Goal: Task Accomplishment & Management: Complete application form

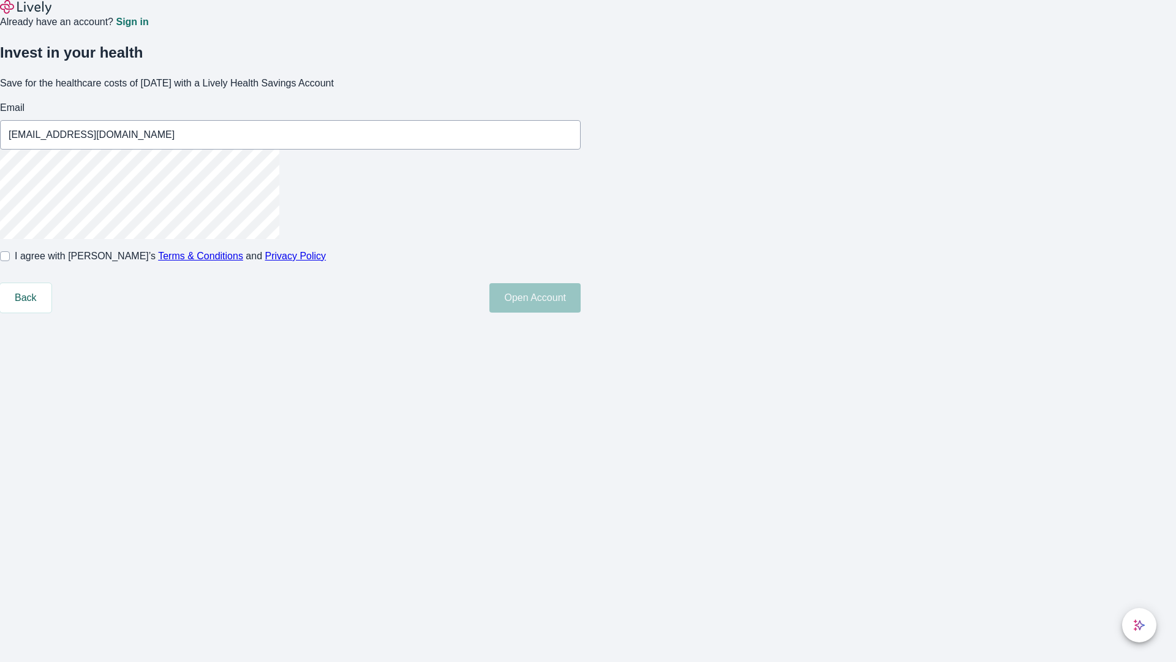
click at [10, 261] on input "I agree with Lively’s Terms & Conditions and Privacy Policy" at bounding box center [5, 256] width 10 height 10
checkbox input "true"
click at [581, 312] on button "Open Account" at bounding box center [534, 297] width 91 height 29
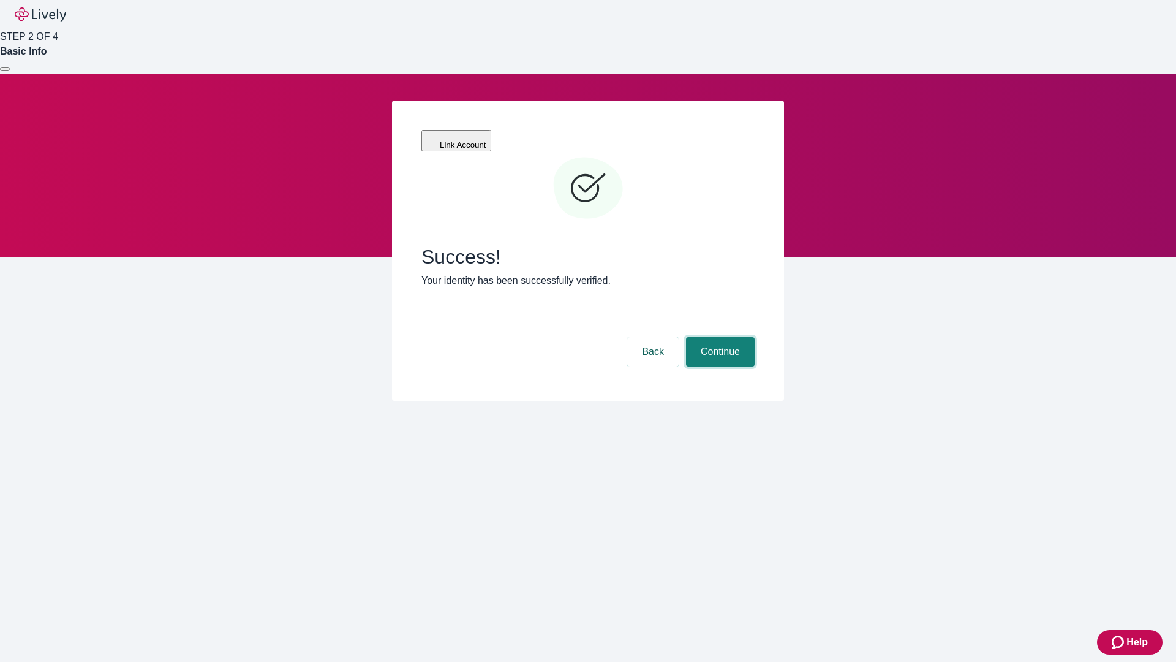
click at [719, 337] on button "Continue" at bounding box center [720, 351] width 69 height 29
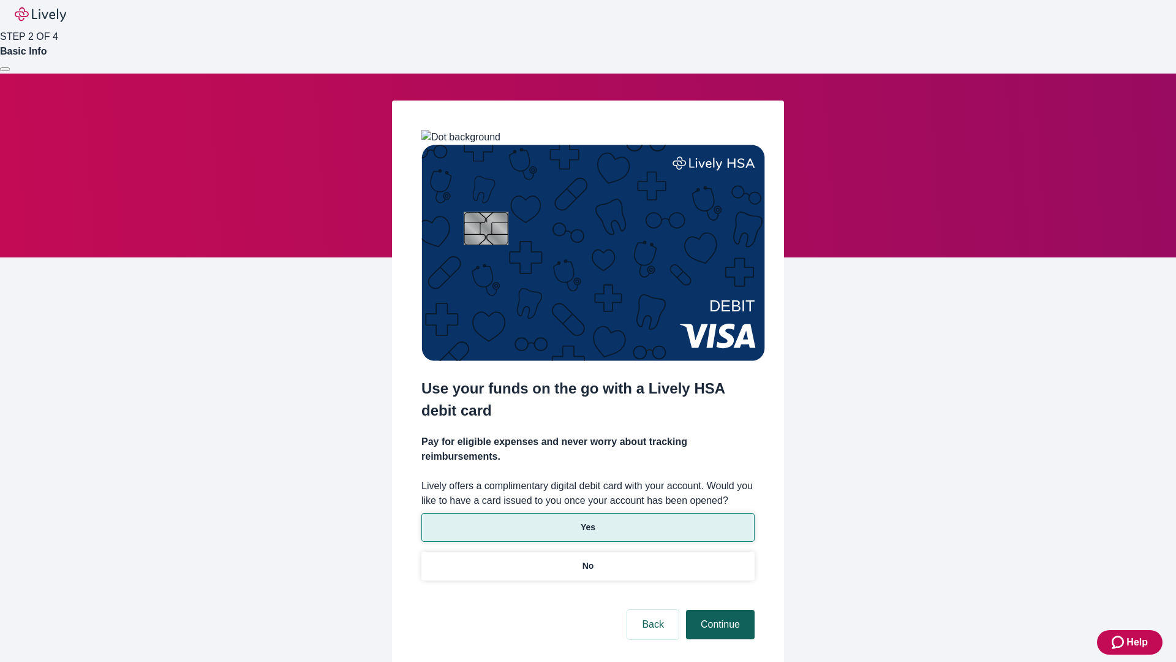
click at [588, 559] on p "No" at bounding box center [589, 565] width 12 height 13
click at [719, 610] on button "Continue" at bounding box center [720, 624] width 69 height 29
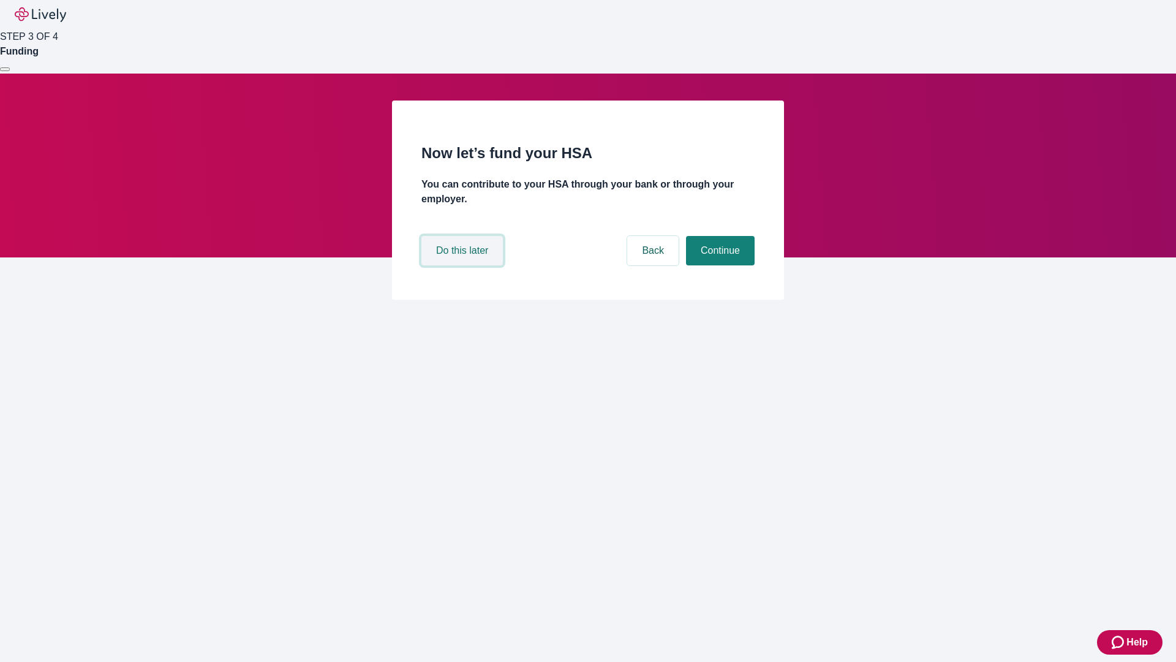
click at [464, 265] on button "Do this later" at bounding box center [461, 250] width 81 height 29
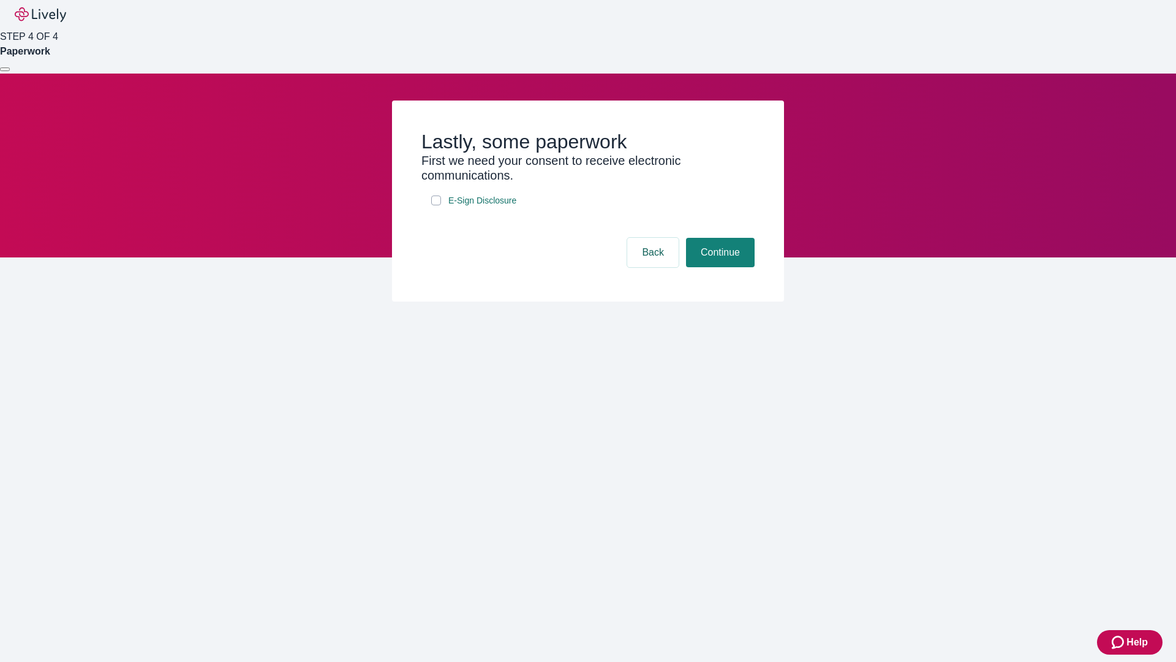
click at [436, 205] on input "E-Sign Disclosure" at bounding box center [436, 200] width 10 height 10
checkbox input "true"
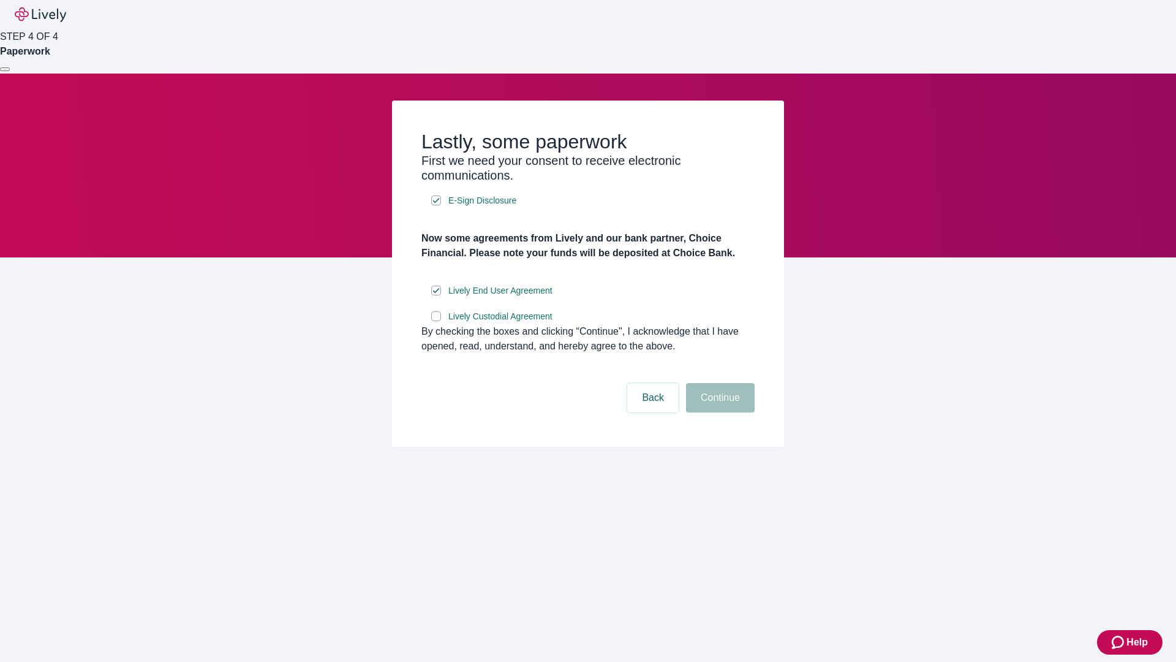
click at [436, 321] on input "Lively Custodial Agreement" at bounding box center [436, 316] width 10 height 10
checkbox input "true"
click at [719, 412] on button "Continue" at bounding box center [720, 397] width 69 height 29
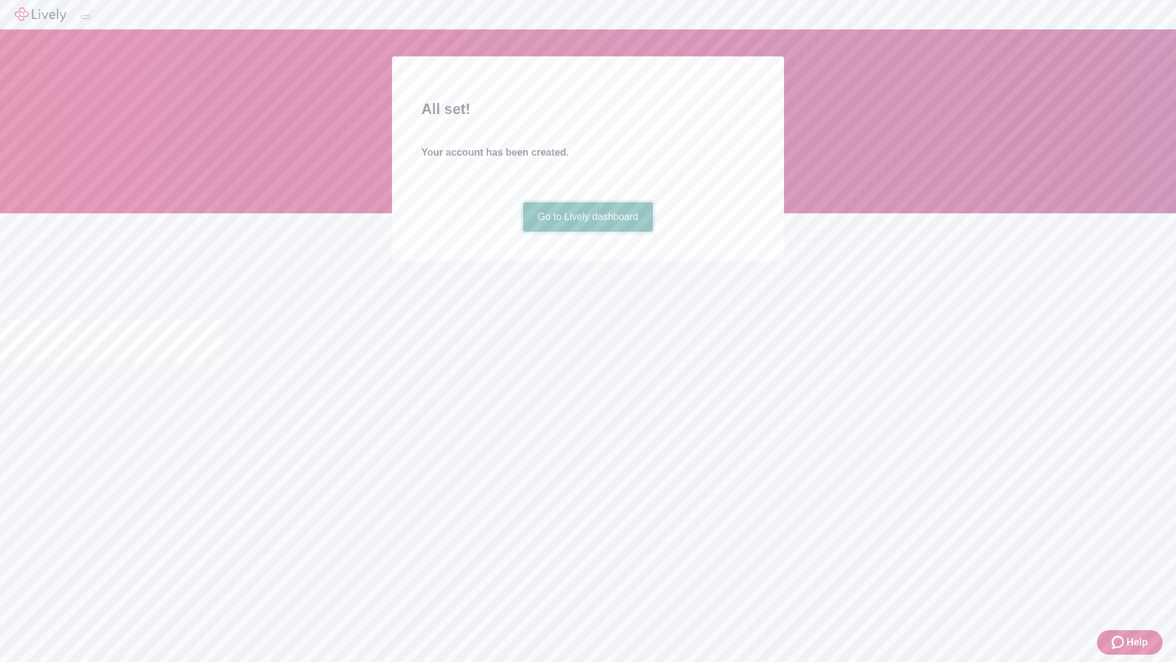
click at [588, 232] on link "Go to Lively dashboard" at bounding box center [588, 216] width 130 height 29
